Goal: Information Seeking & Learning: Check status

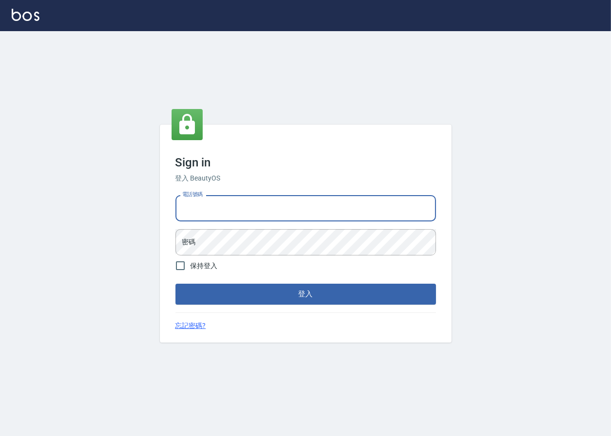
click at [299, 213] on input "電話號碼" at bounding box center [306, 208] width 261 height 26
type input "0909258357"
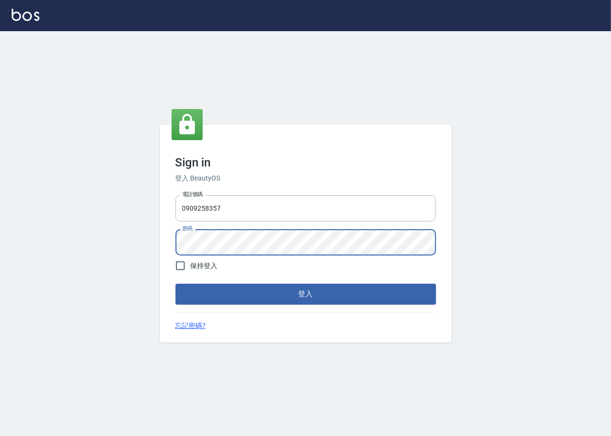
click at [176, 284] on button "登入" at bounding box center [306, 294] width 261 height 20
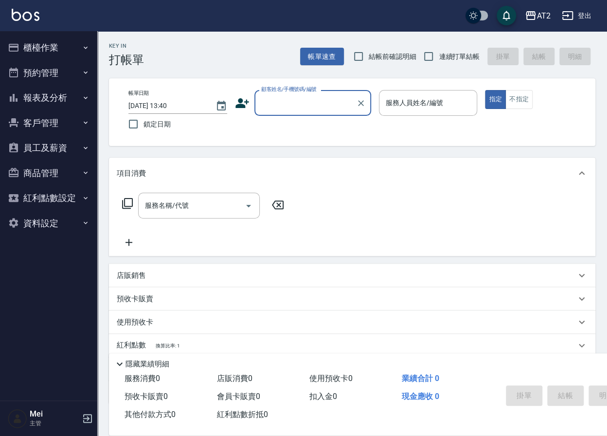
click at [64, 86] on button "報表及分析" at bounding box center [48, 97] width 89 height 25
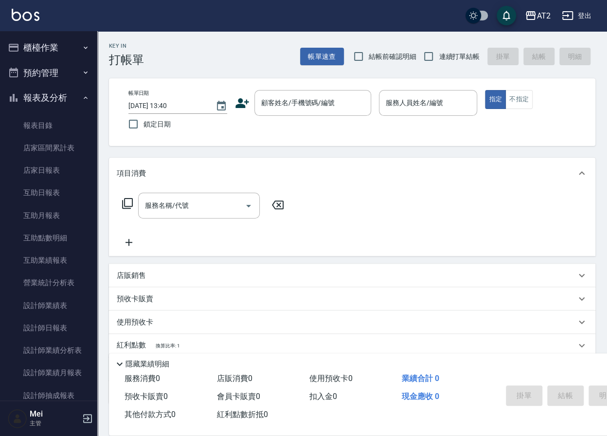
click at [557, 125] on div "帳單日期 [DATE] 13:40 鎖定日期 顧客姓名/手機號碼/編號 顧客姓名/手機號碼/編號 服務人員姓名/編號 服務人員姓名/編號 指定 不指定" at bounding box center [352, 112] width 463 height 44
click at [42, 331] on link "設計師日報表" at bounding box center [48, 328] width 89 height 22
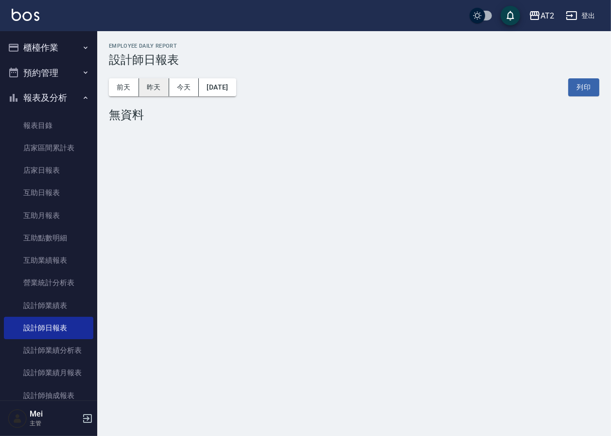
click at [148, 91] on button "昨天" at bounding box center [154, 87] width 30 height 18
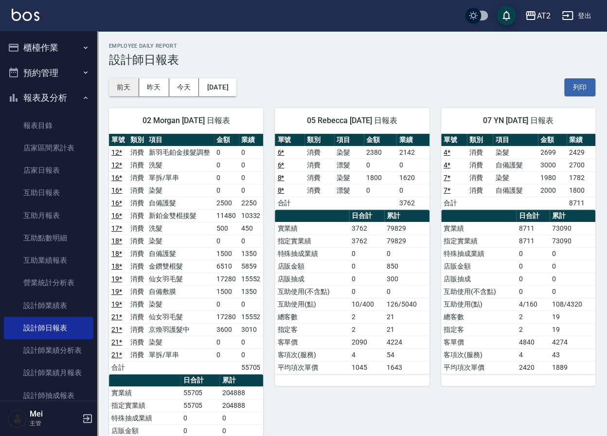
click at [122, 86] on button "前天" at bounding box center [124, 87] width 30 height 18
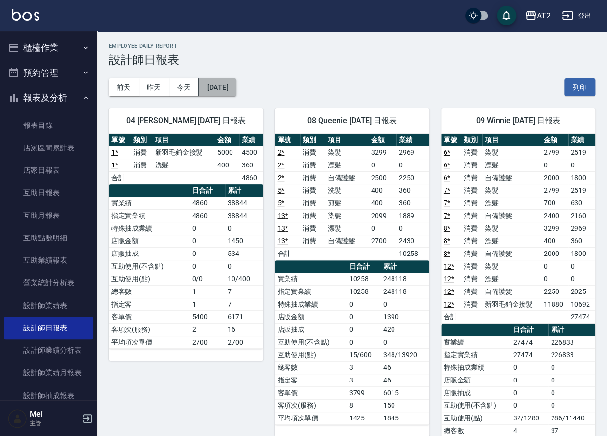
click at [236, 87] on button "[DATE]" at bounding box center [217, 87] width 37 height 18
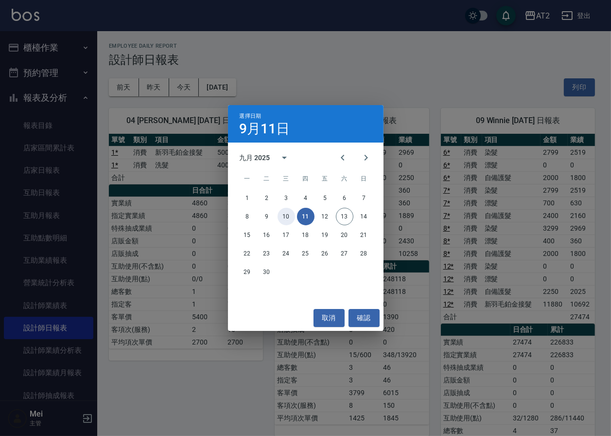
click at [286, 217] on button "10" at bounding box center [287, 217] width 18 height 18
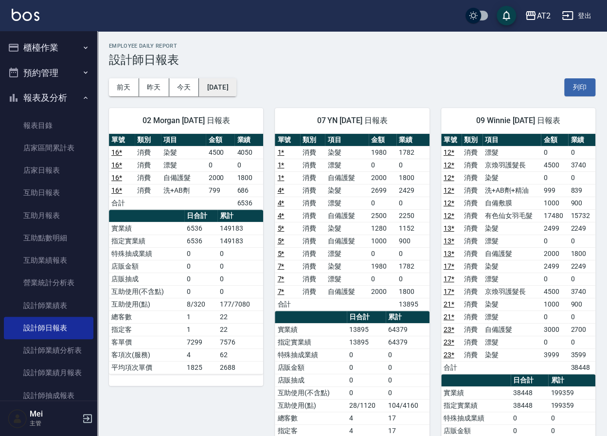
click at [215, 86] on button "[DATE]" at bounding box center [217, 87] width 37 height 18
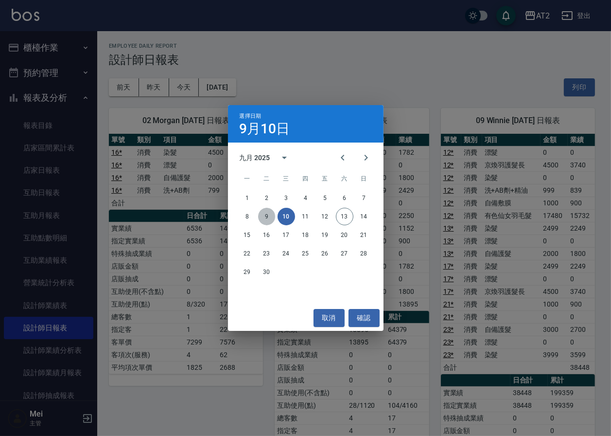
click at [266, 219] on button "9" at bounding box center [267, 217] width 18 height 18
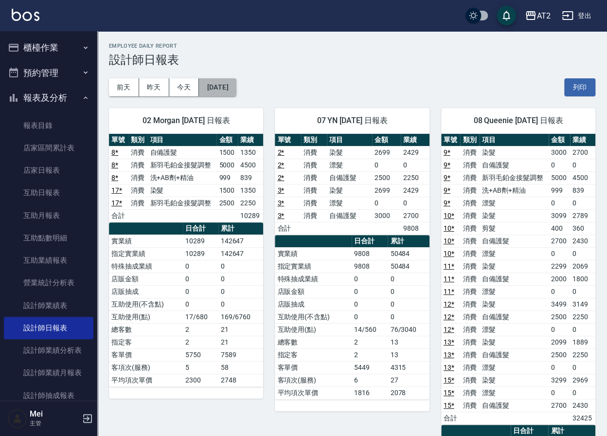
click at [212, 92] on button "[DATE]" at bounding box center [217, 87] width 37 height 18
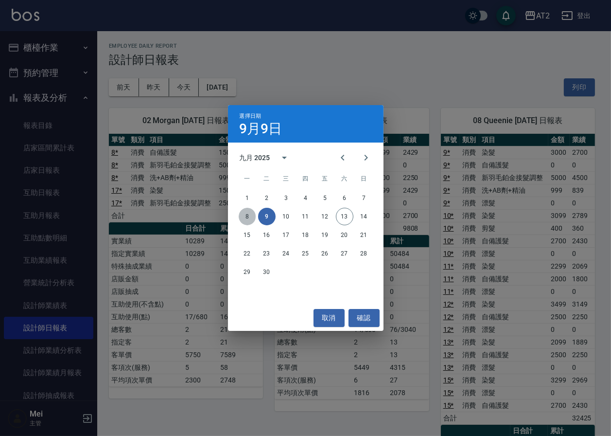
click at [244, 214] on button "8" at bounding box center [248, 217] width 18 height 18
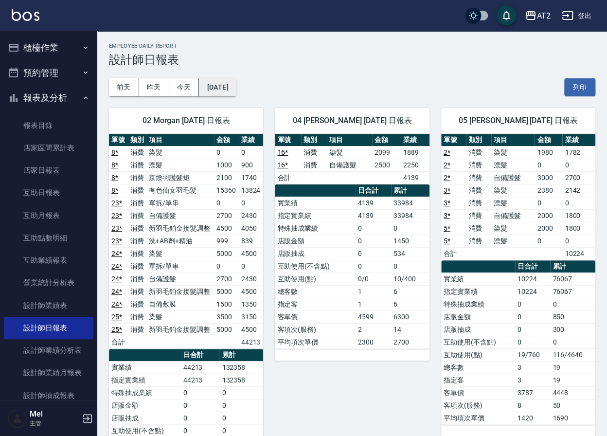
click at [219, 89] on button "[DATE]" at bounding box center [217, 87] width 37 height 18
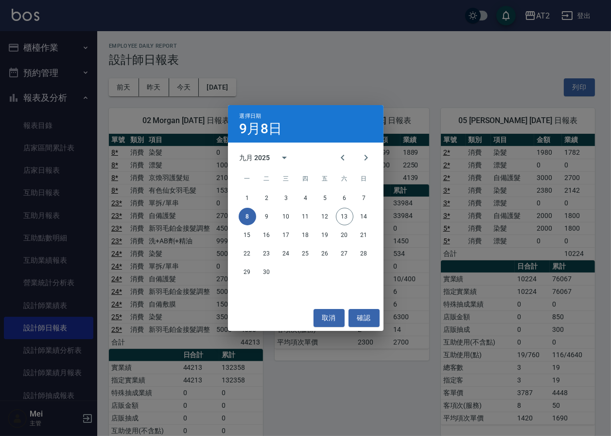
click at [387, 69] on div "選擇日期 [DATE] 九月 2025 一 二 三 四 五 六 日 1 2 3 4 5 6 7 8 9 10 11 12 13 14 15 16 17 18 …" at bounding box center [305, 218] width 611 height 436
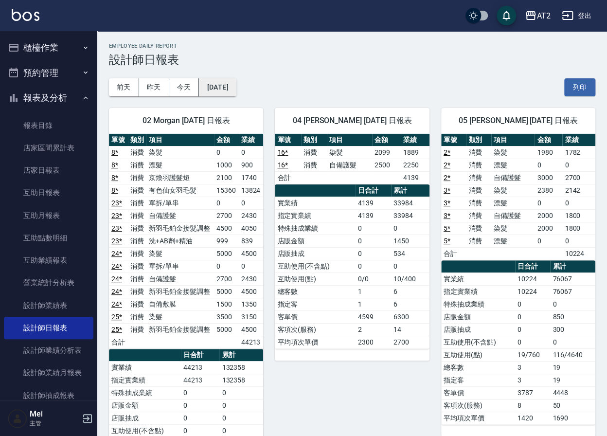
click at [227, 79] on button "[DATE]" at bounding box center [217, 87] width 37 height 18
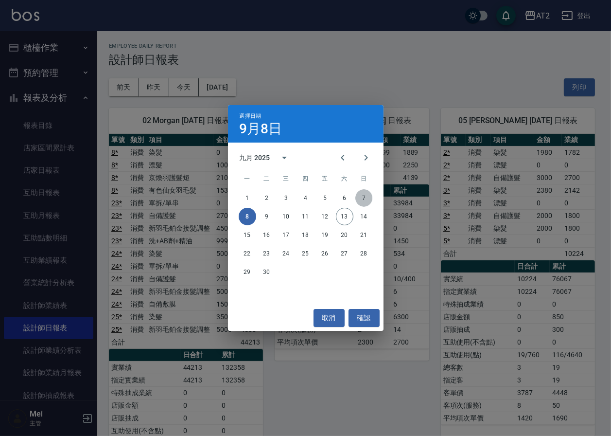
click at [363, 200] on button "7" at bounding box center [364, 198] width 18 height 18
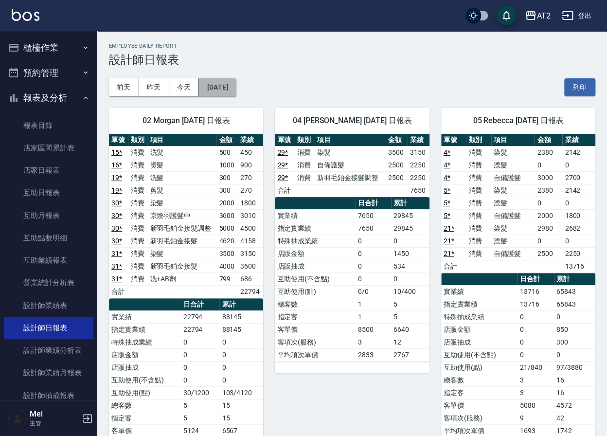
click at [236, 83] on button "[DATE]" at bounding box center [217, 87] width 37 height 18
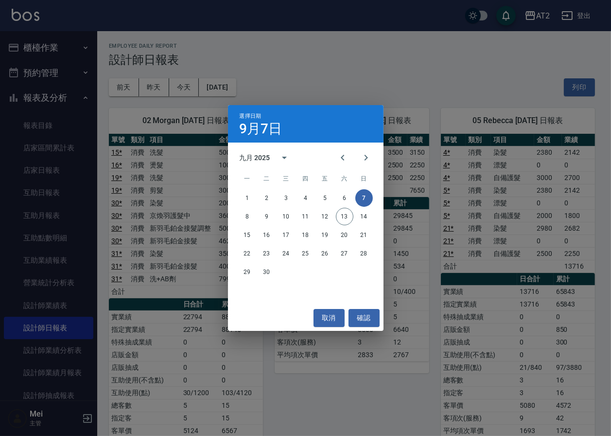
click at [366, 78] on div "選擇日期 [DATE] 九月 2025 一 二 三 四 五 六 日 1 2 3 4 5 6 7 8 9 10 11 12 13 14 15 16 17 18 …" at bounding box center [305, 218] width 611 height 436
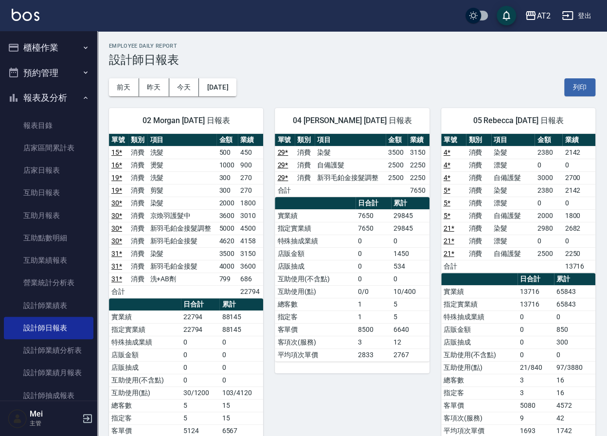
click at [366, 78] on div "[DATE] [DATE] [DATE] [DATE] 列印" at bounding box center [352, 87] width 486 height 41
click at [230, 82] on button "[DATE]" at bounding box center [217, 87] width 37 height 18
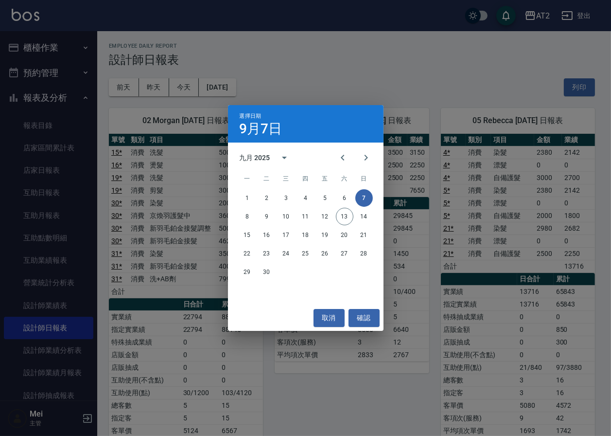
click at [305, 112] on div "選擇日期 [DATE]" at bounding box center [306, 123] width 156 height 37
click at [326, 79] on div "選擇日期 [DATE] 九月 2025 一 二 三 四 五 六 日 1 2 3 4 5 6 7 8 9 10 11 12 13 14 15 16 17 18 …" at bounding box center [305, 218] width 611 height 436
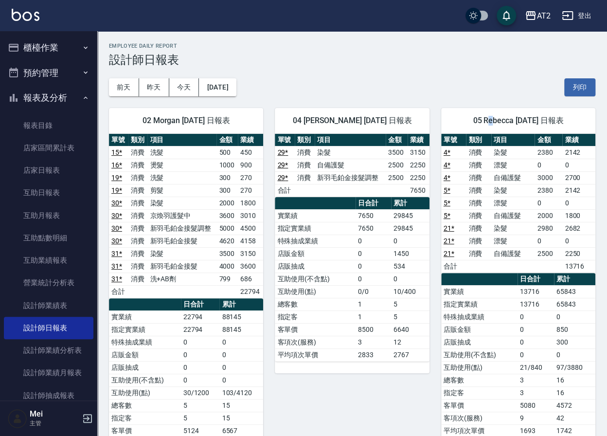
click at [478, 112] on div "05 Rebecca [DATE] 日報表" at bounding box center [518, 120] width 154 height 25
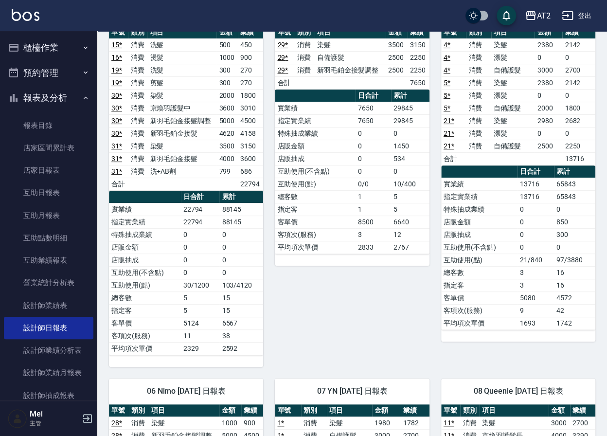
scroll to position [54, 0]
